Goal: Task Accomplishment & Management: Manage account settings

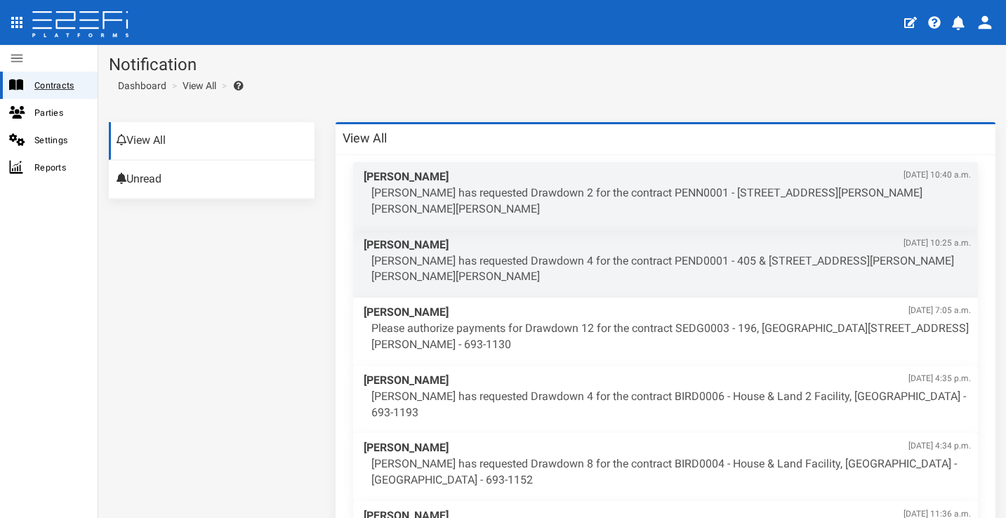
click at [63, 91] on span "Contracts" at bounding box center [60, 85] width 52 height 16
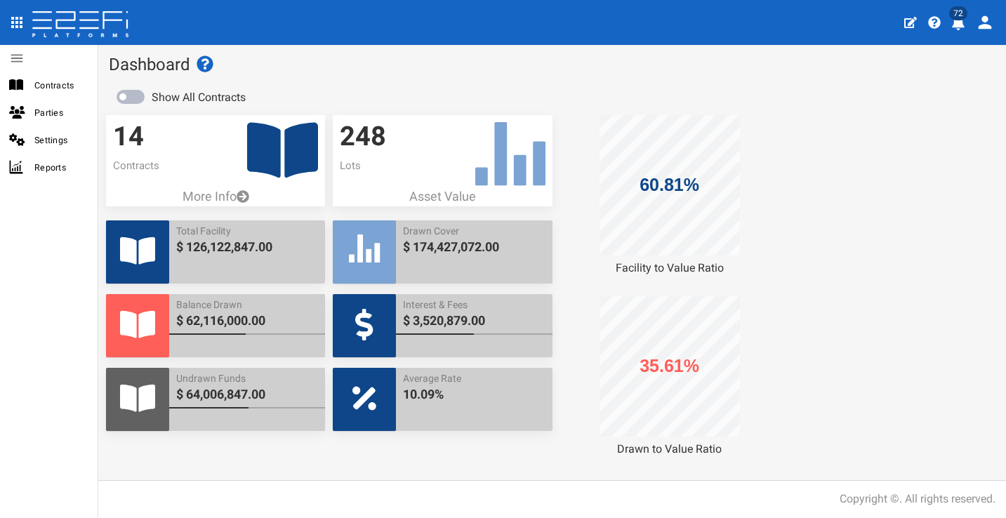
click at [967, 24] on button "72" at bounding box center [960, 21] width 27 height 34
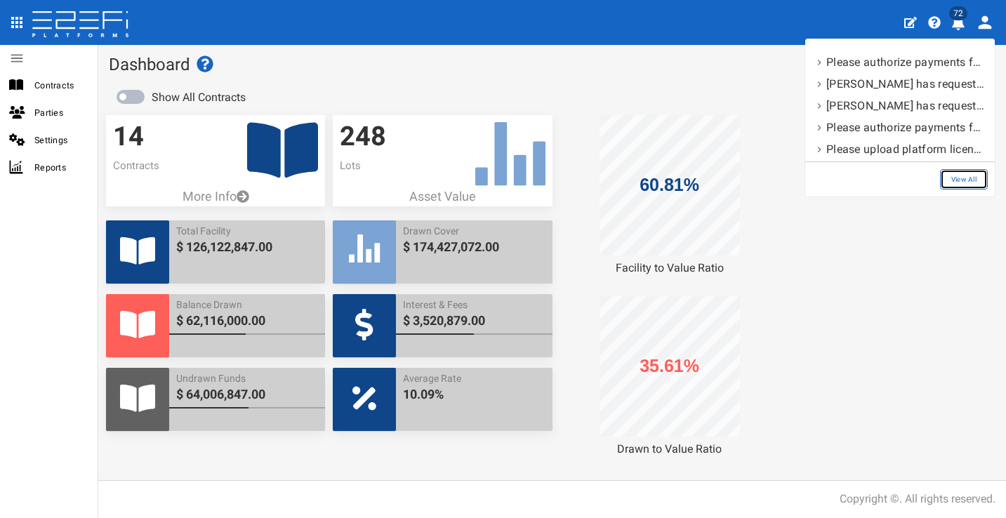
click at [961, 185] on link "View All" at bounding box center [964, 179] width 48 height 20
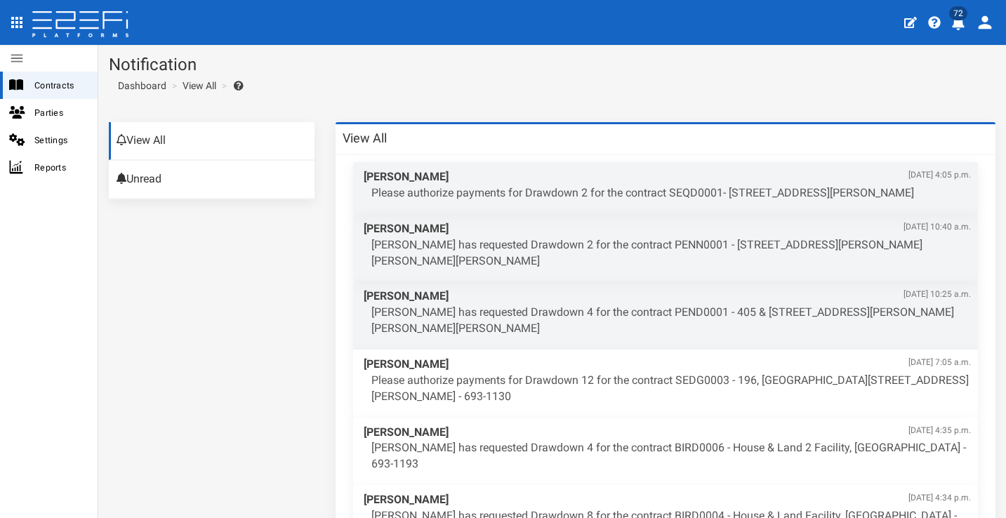
scroll to position [3, 0]
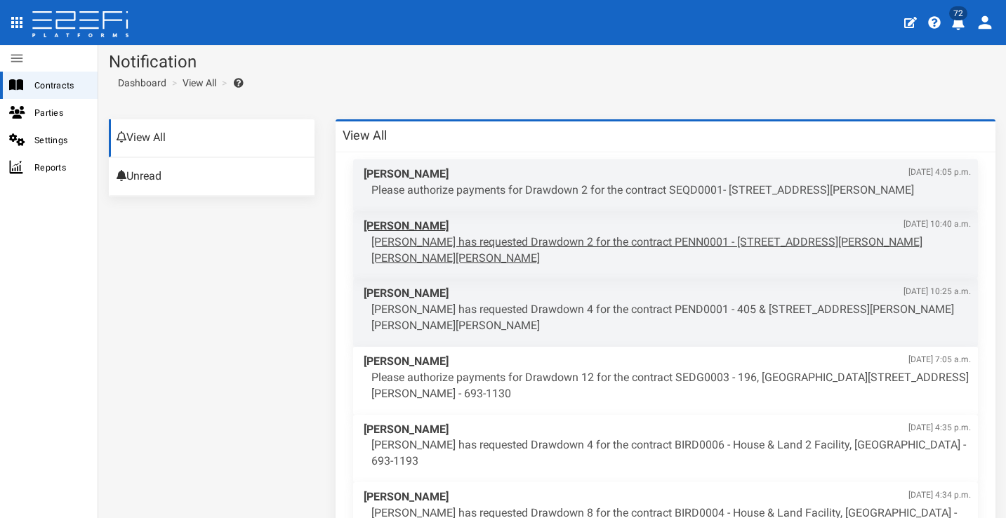
click at [659, 249] on p "[PERSON_NAME] has requested Drawdown 2 for the contract PENN0001 - [STREET_ADDR…" at bounding box center [672, 251] width 600 height 32
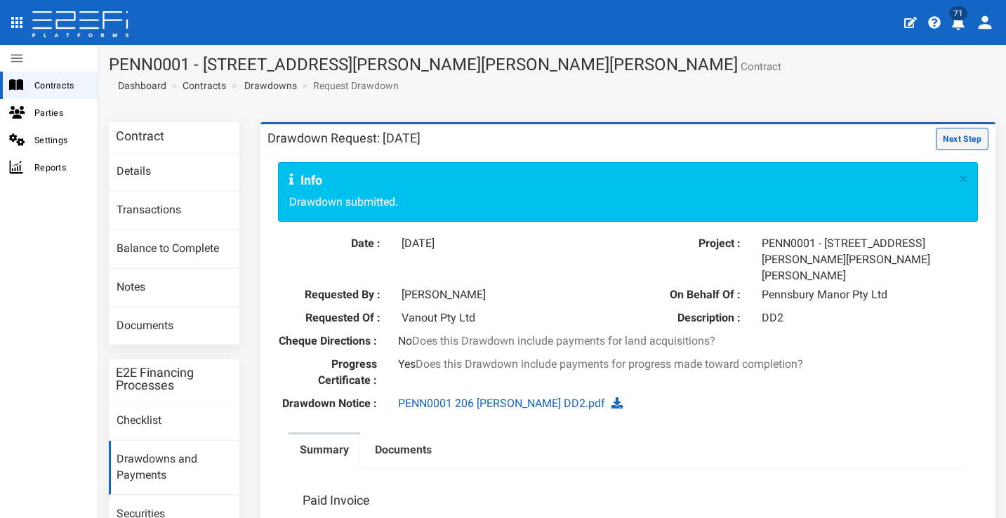
click at [941, 129] on button "Next Step" at bounding box center [962, 139] width 53 height 22
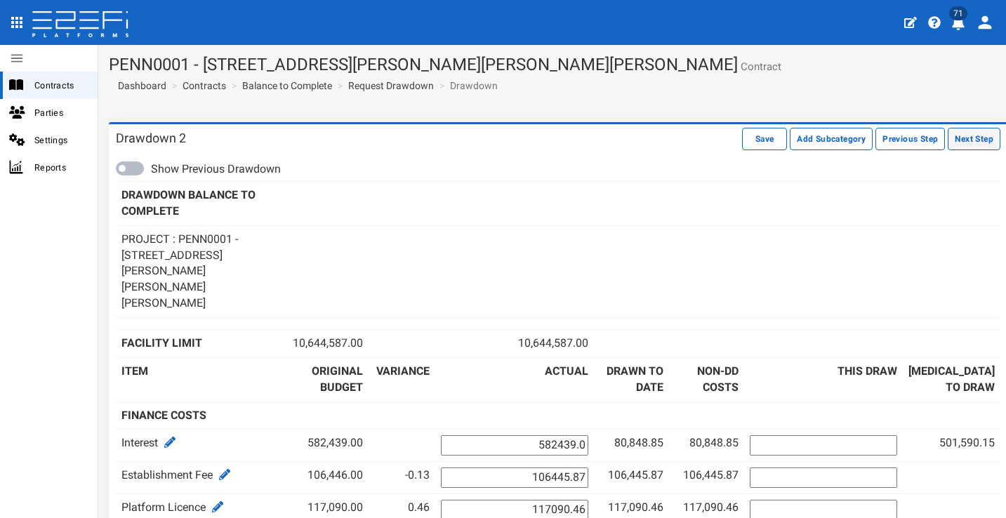
click at [965, 137] on button "Next Step" at bounding box center [974, 139] width 53 height 22
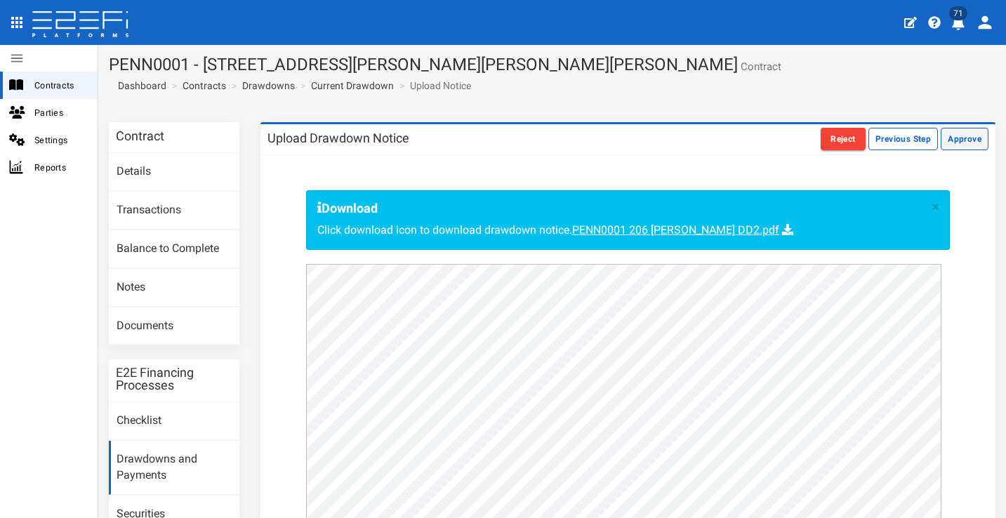
click at [968, 136] on button "Approve" at bounding box center [965, 139] width 48 height 22
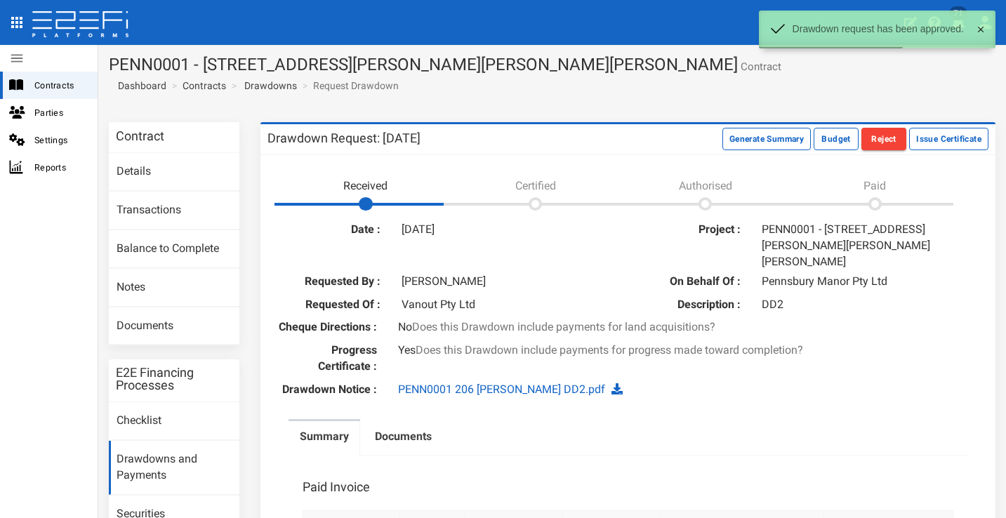
click at [982, 29] on button at bounding box center [980, 30] width 29 height 38
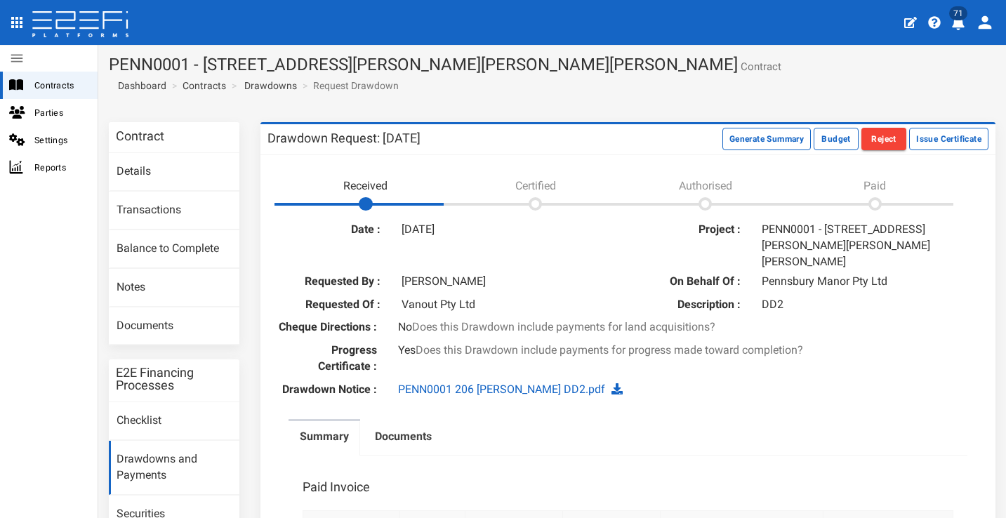
click at [968, 20] on button "71" at bounding box center [960, 21] width 27 height 34
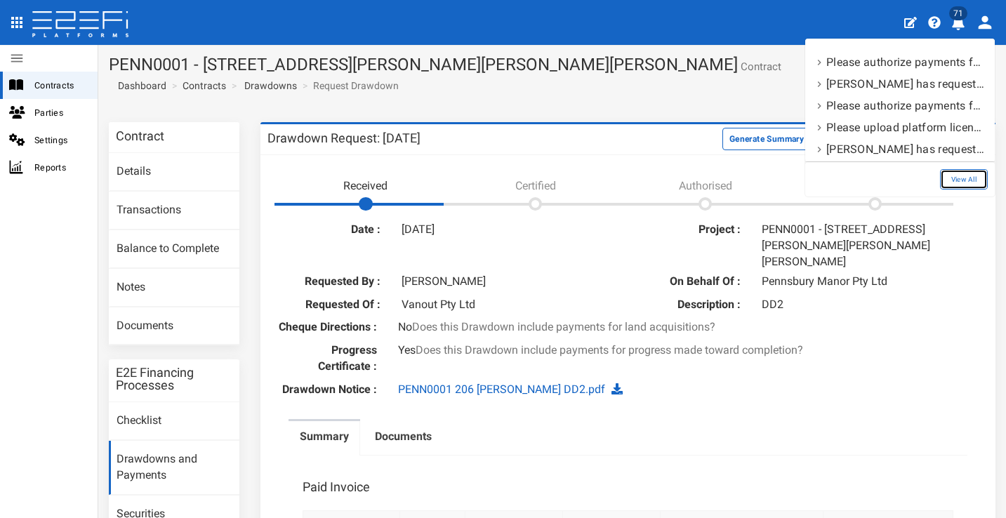
click at [964, 180] on link "View All" at bounding box center [964, 179] width 48 height 20
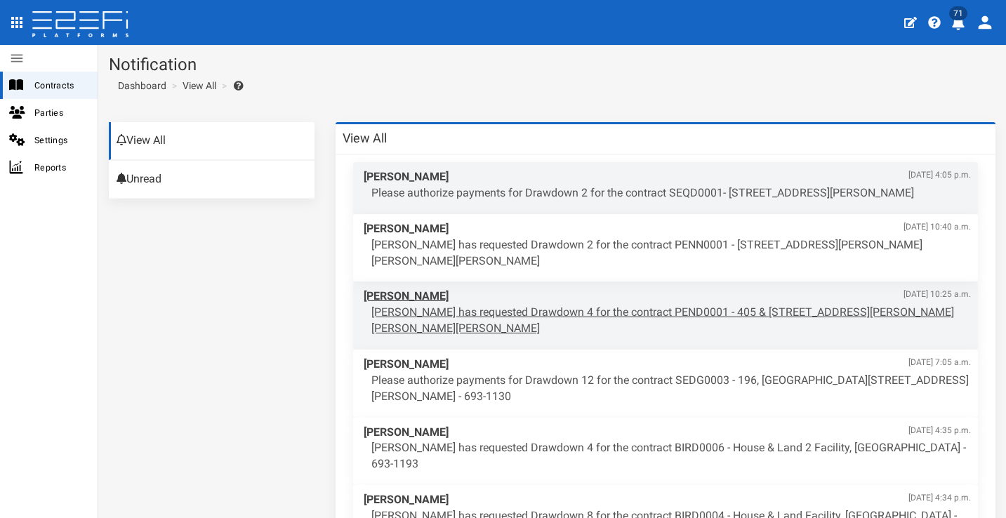
click at [639, 308] on p "[PERSON_NAME] has requested Drawdown 4 for the contract PEND0001 - 405 & [STREE…" at bounding box center [672, 321] width 600 height 32
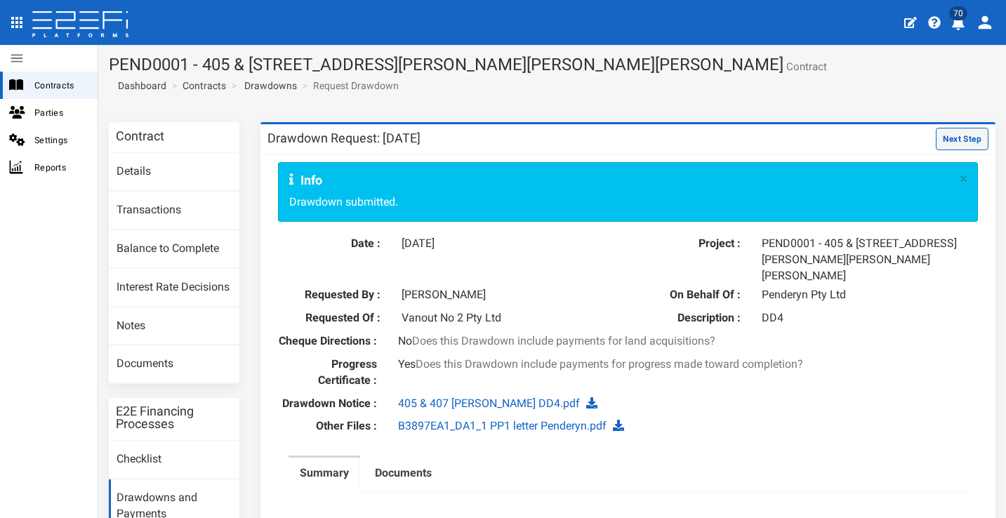
click at [958, 135] on button "Next Step" at bounding box center [962, 139] width 53 height 22
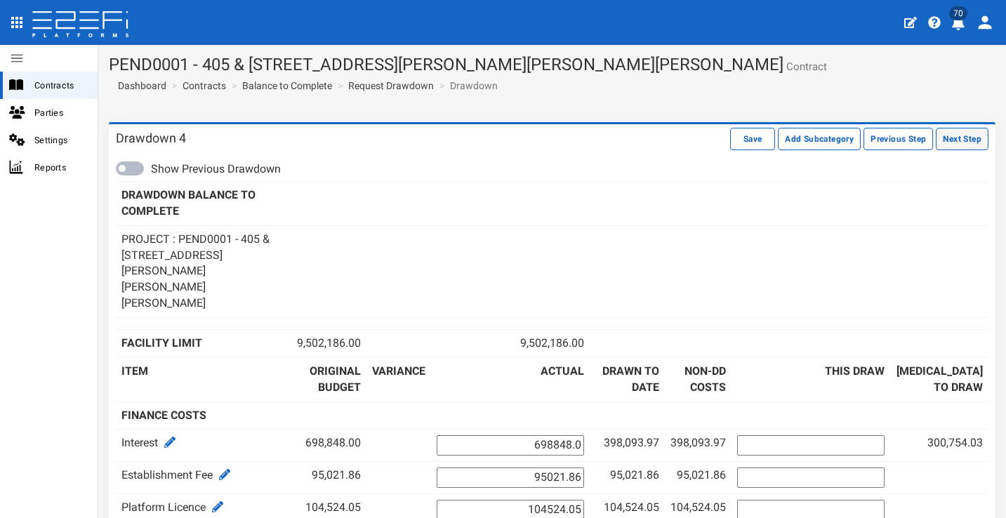
click at [938, 133] on button "Next Step" at bounding box center [962, 139] width 53 height 22
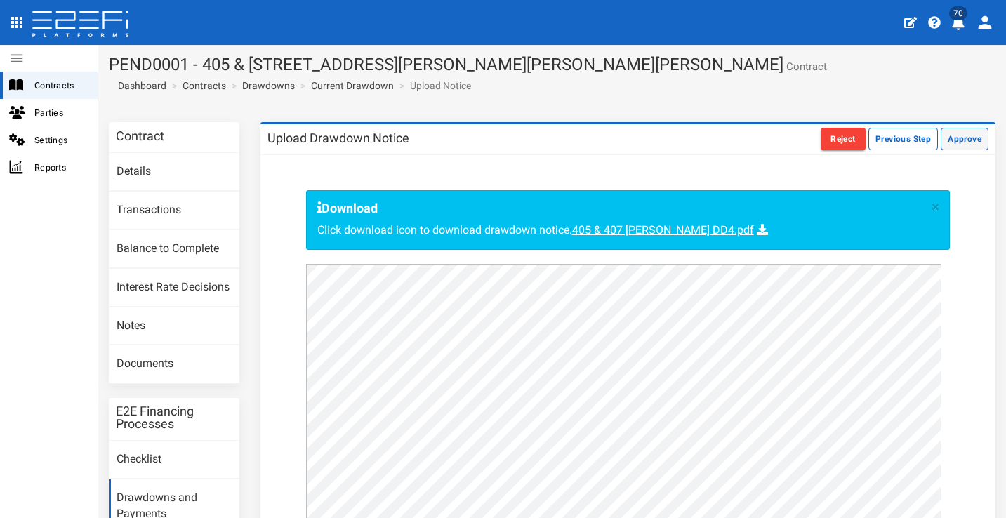
click at [943, 134] on button "Approve" at bounding box center [965, 139] width 48 height 22
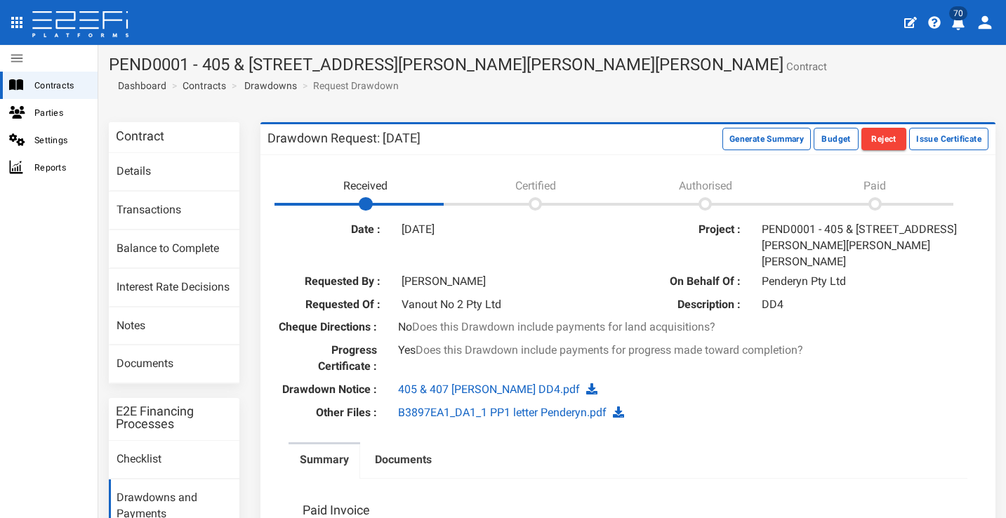
click at [957, 22] on icon "profile" at bounding box center [958, 23] width 13 height 14
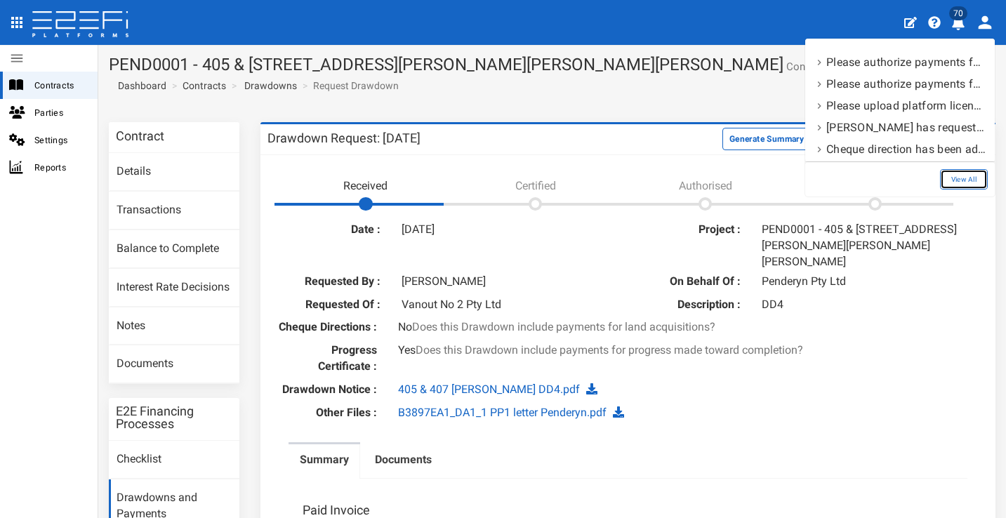
click at [975, 178] on link "View All" at bounding box center [964, 179] width 48 height 20
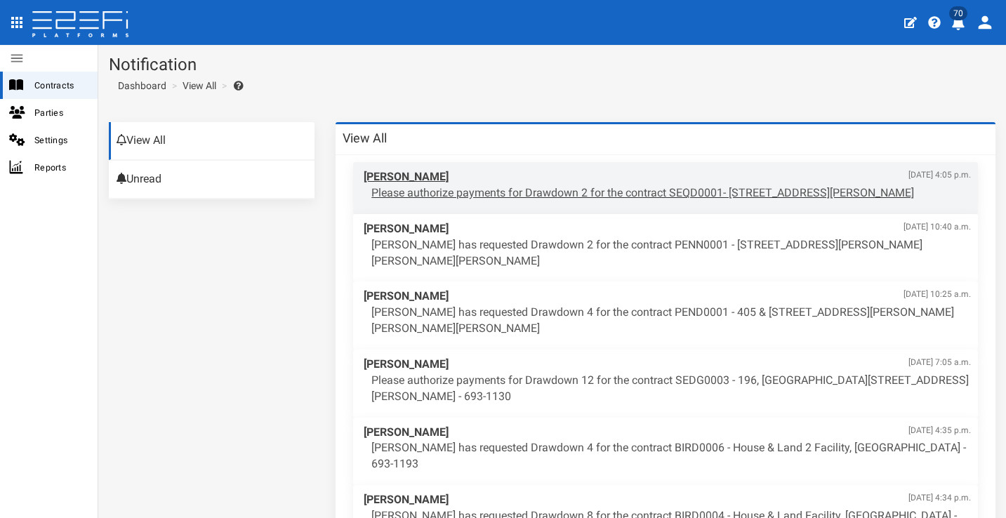
click at [566, 197] on p "Please authorize payments for Drawdown 2 for the contract SEQD0001- [STREET_ADD…" at bounding box center [672, 193] width 600 height 16
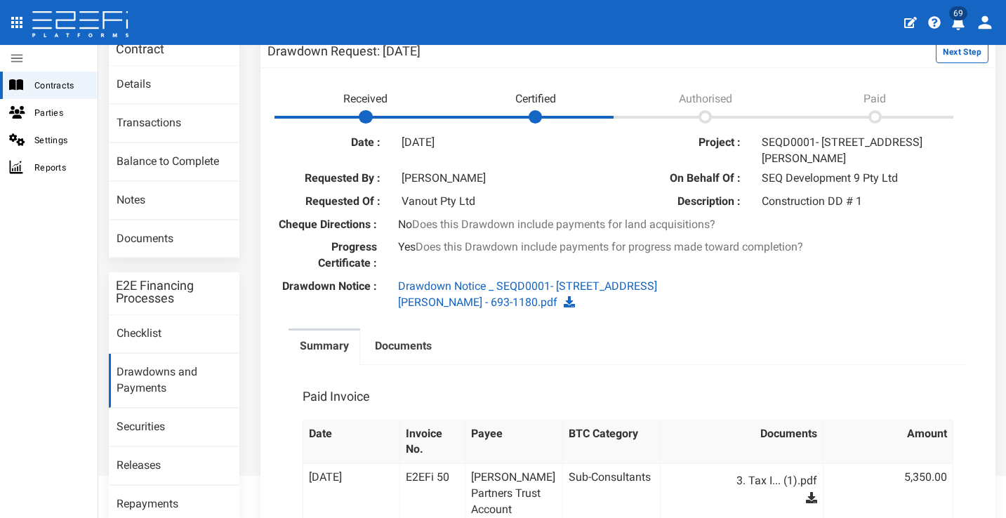
scroll to position [90, 0]
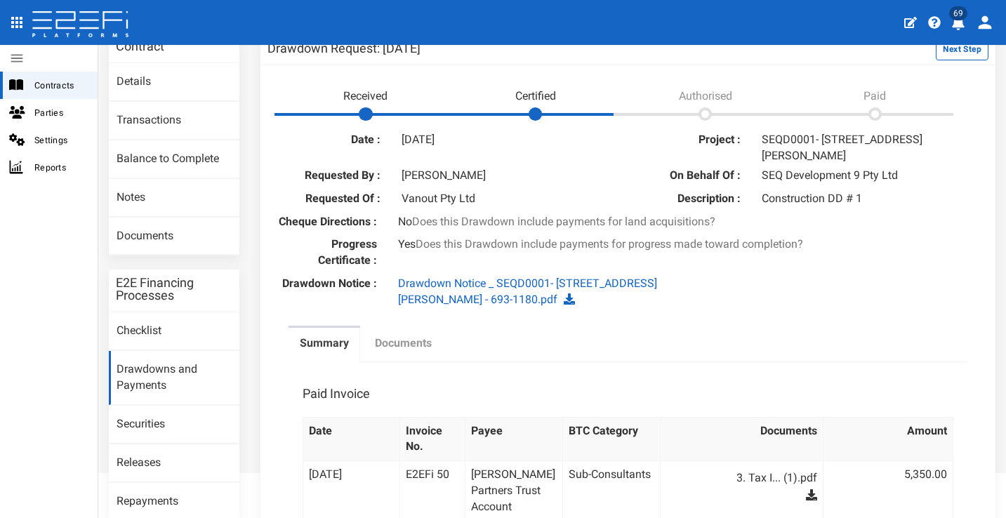
click at [407, 352] on label "Documents" at bounding box center [403, 344] width 57 height 16
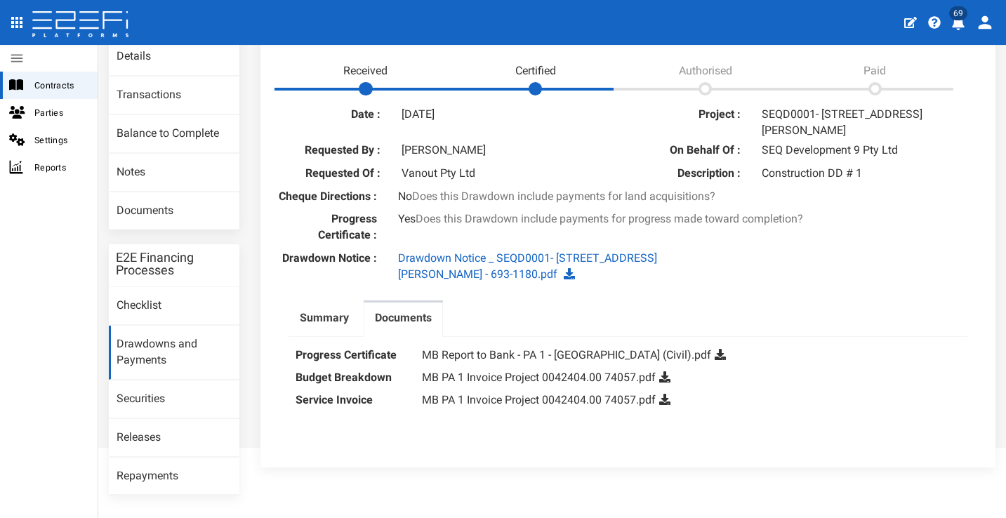
scroll to position [147, 0]
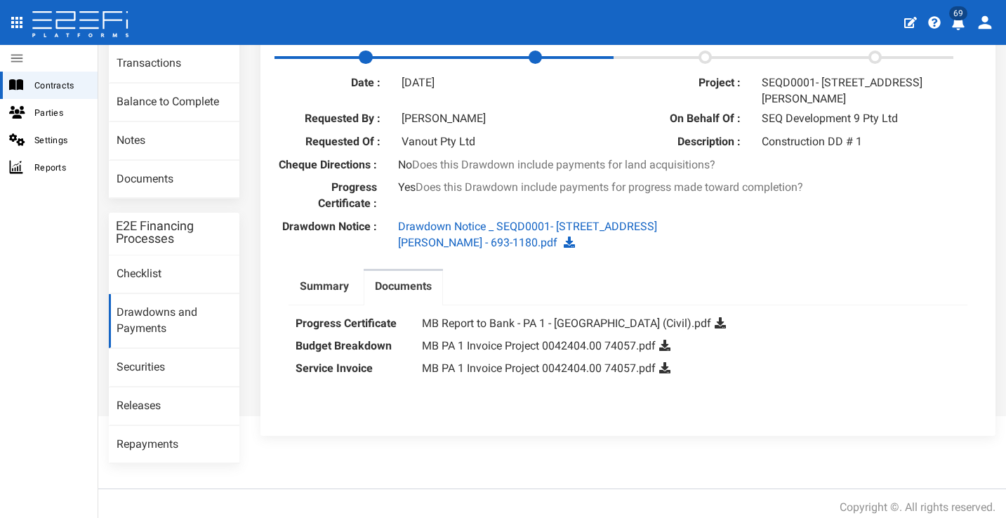
click at [695, 294] on ul "Summary Documents" at bounding box center [629, 287] width 680 height 37
click at [586, 324] on dd "MB Report to Bank - PA 1 - Eight Mile Plains (Civil).pdf" at bounding box center [691, 324] width 539 height 22
click at [581, 330] on link "MB Report to Bank - PA 1 - Eight Mile Plains (Civil).pdf" at bounding box center [566, 323] width 289 height 13
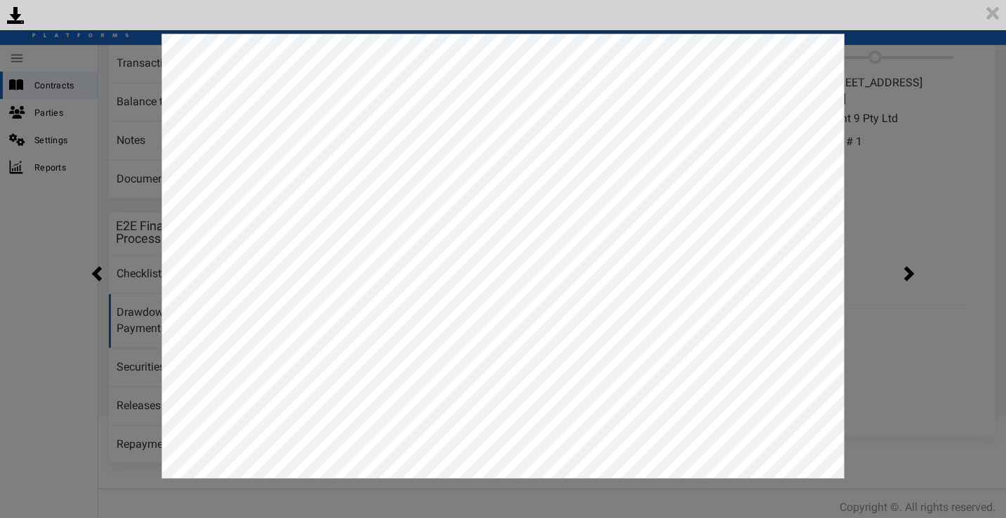
scroll to position [0, 0]
click at [997, 20] on img at bounding box center [993, 13] width 27 height 27
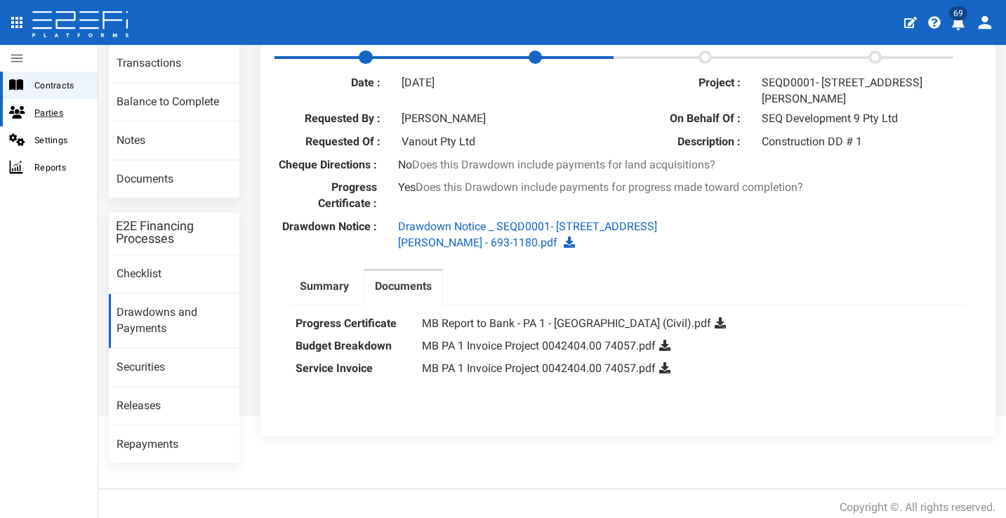
click at [51, 112] on span "Parties" at bounding box center [60, 113] width 52 height 16
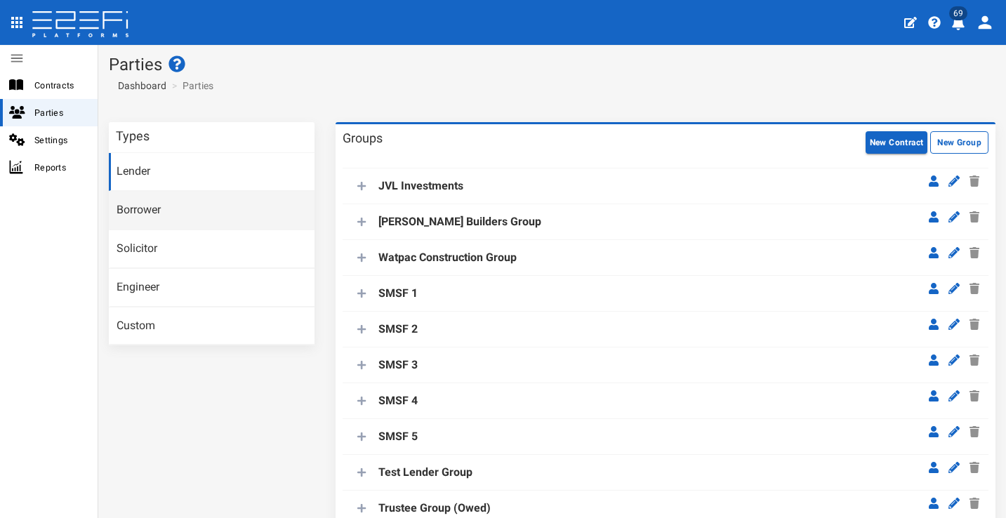
click at [216, 218] on link "Borrower" at bounding box center [212, 211] width 206 height 38
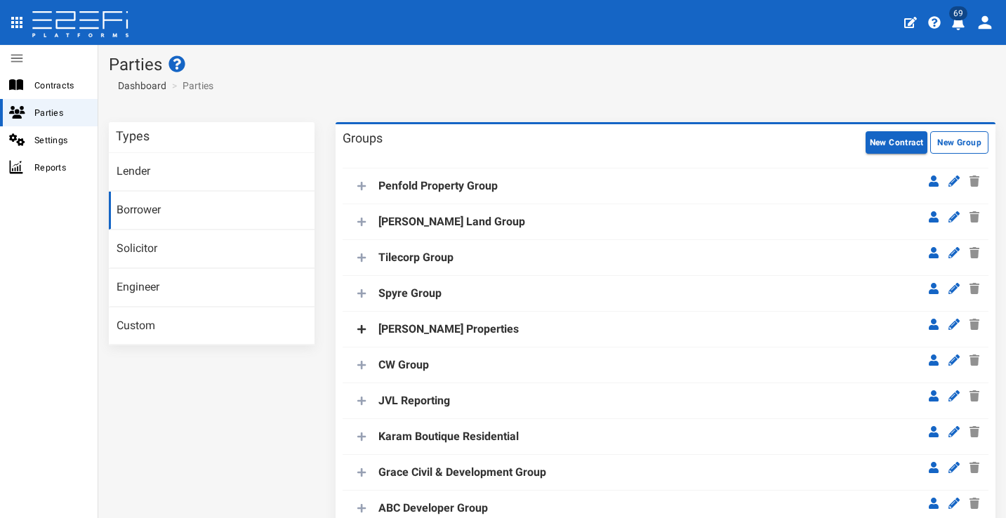
click at [362, 329] on icon at bounding box center [361, 329] width 8 height 8
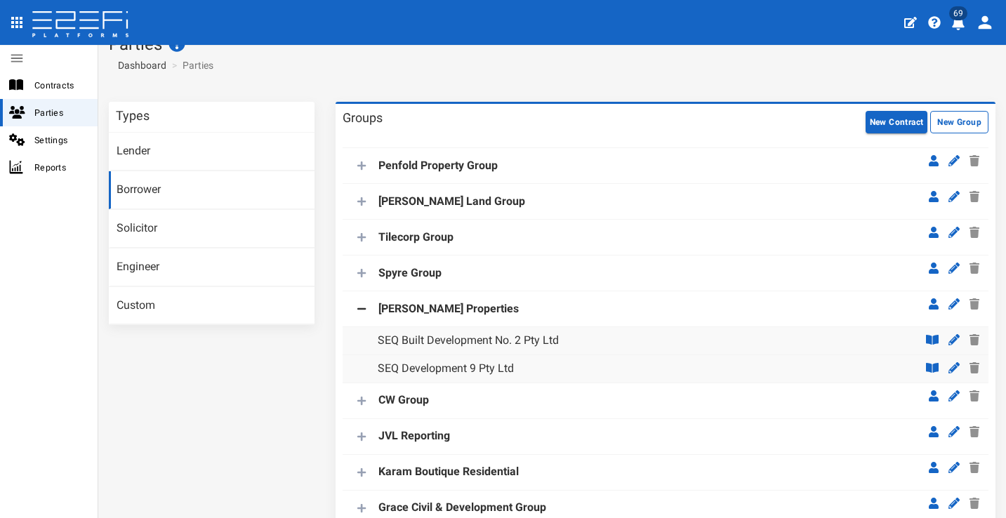
scroll to position [83, 0]
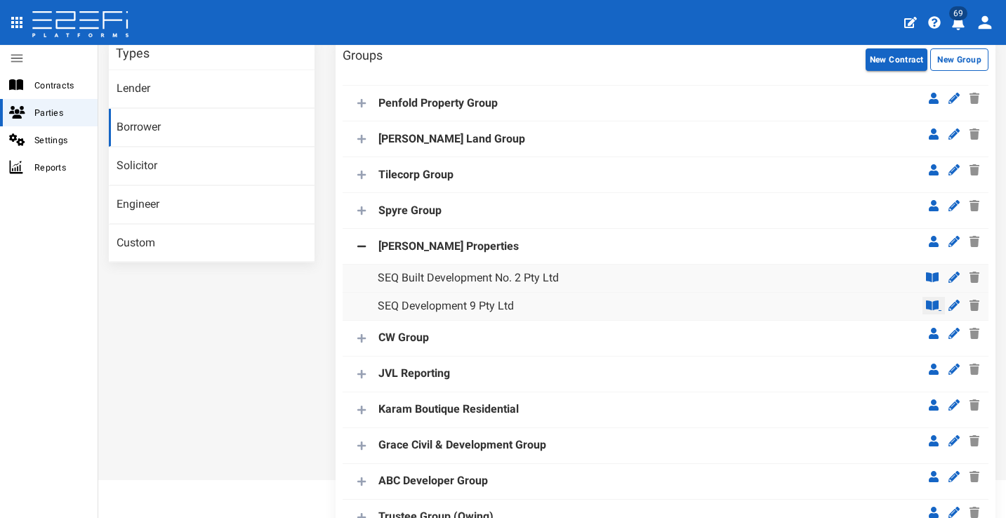
click at [928, 304] on link at bounding box center [934, 306] width 22 height 18
click at [949, 306] on icon at bounding box center [954, 305] width 11 height 11
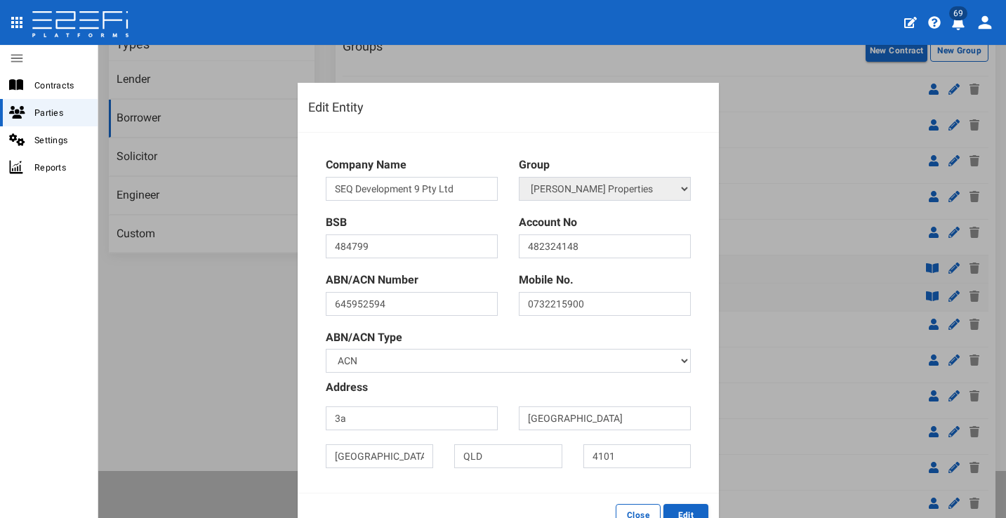
scroll to position [20, 0]
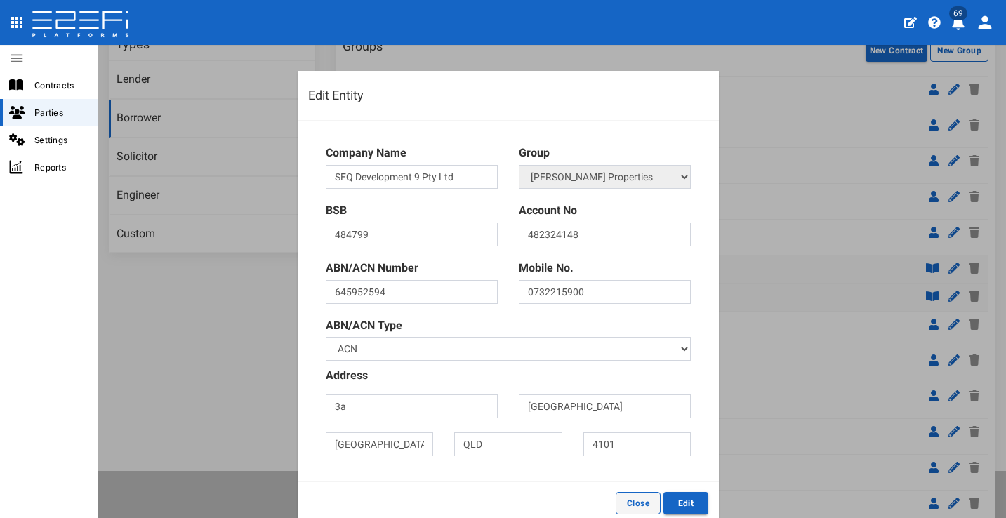
drag, startPoint x: 632, startPoint y: 491, endPoint x: 648, endPoint y: 434, distance: 58.9
click at [632, 492] on button "Close" at bounding box center [638, 503] width 45 height 22
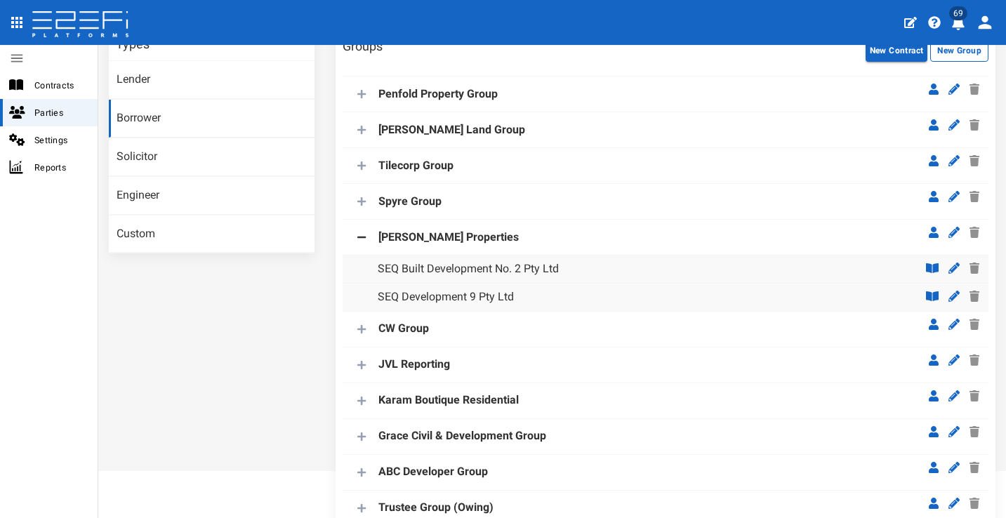
click at [962, 22] on icon "profile" at bounding box center [958, 23] width 13 height 14
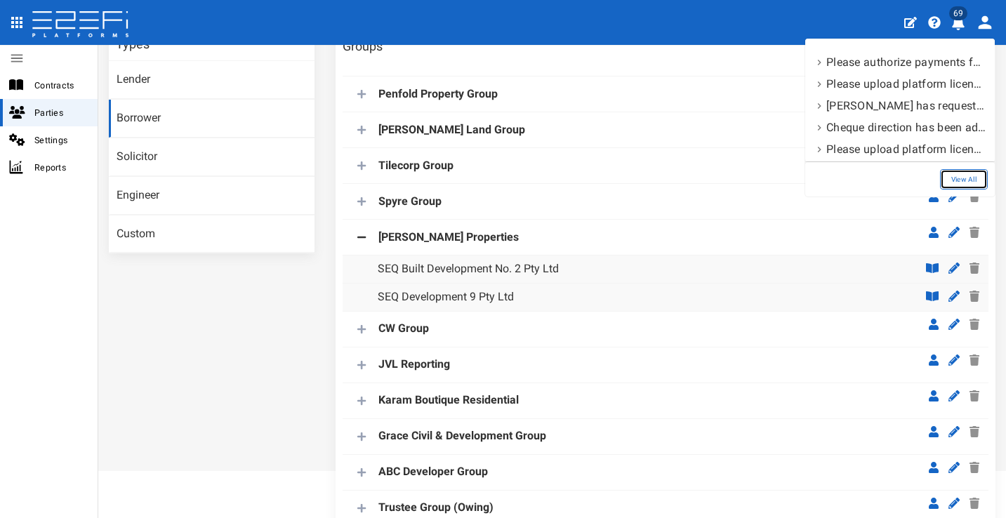
click at [954, 173] on link "View All" at bounding box center [964, 179] width 48 height 20
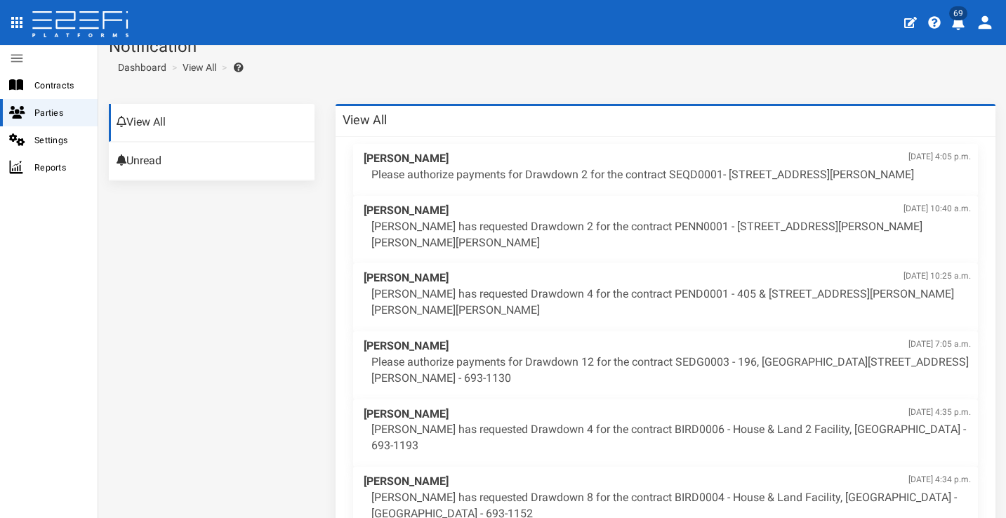
scroll to position [57, 0]
